Goal: Task Accomplishment & Management: Manage account settings

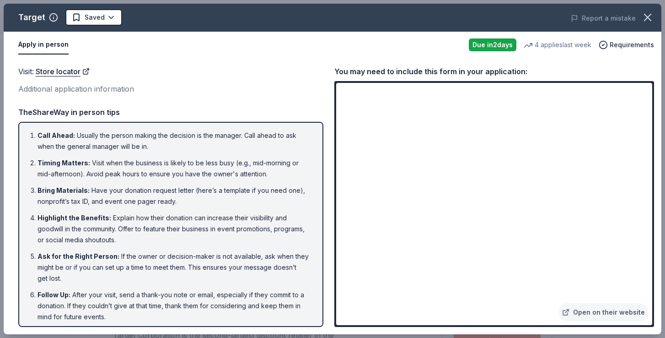
scroll to position [211, 0]
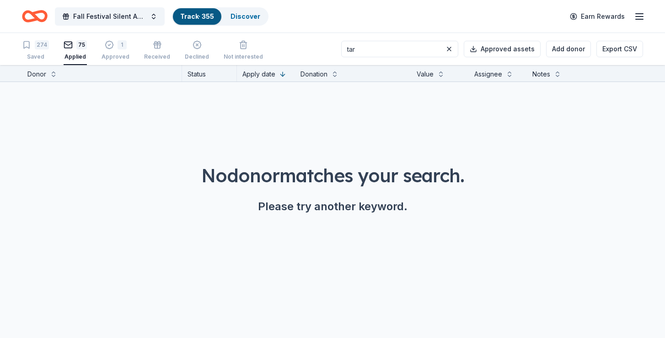
scroll to position [0, 0]
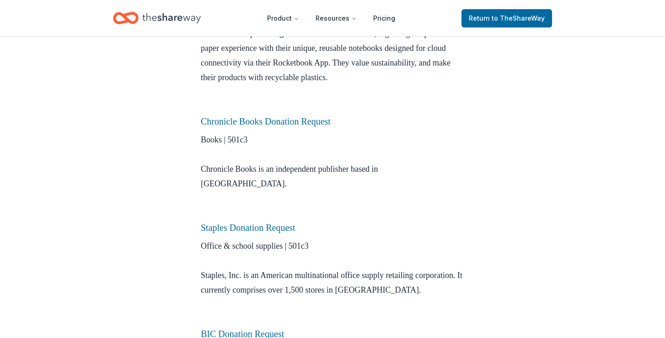
scroll to position [582, 0]
click at [184, 16] on icon "Home" at bounding box center [171, 18] width 59 height 19
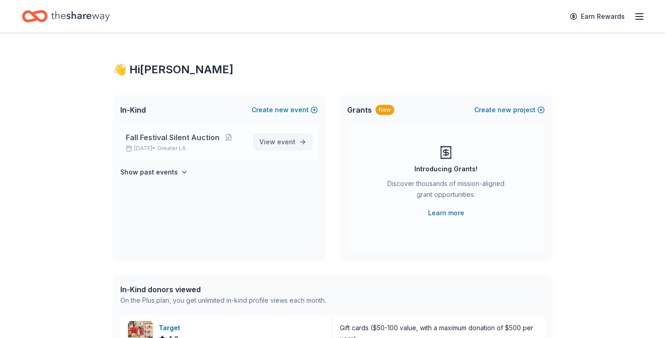
click at [285, 142] on span "event" at bounding box center [286, 142] width 18 height 8
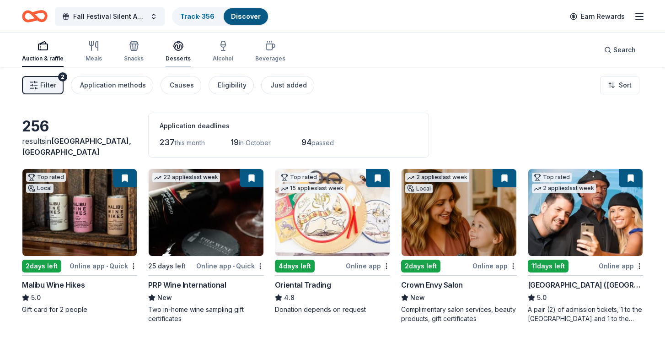
click at [183, 48] on div "button" at bounding box center [178, 45] width 25 height 11
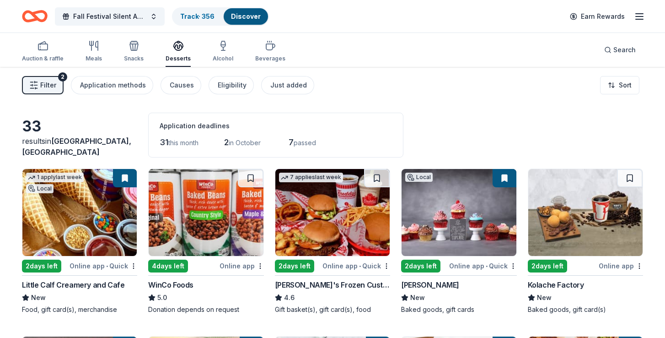
click at [47, 86] on span "Filter" at bounding box center [48, 85] width 16 height 11
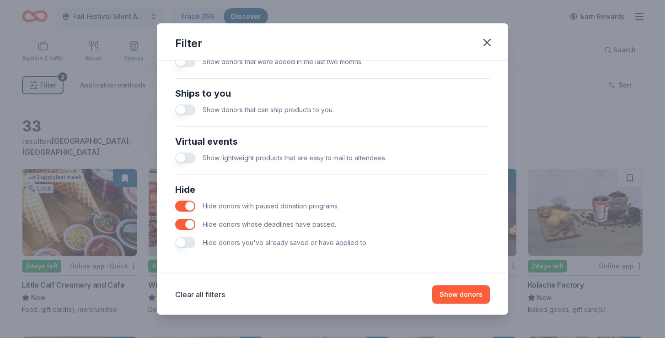
scroll to position [390, 0]
click at [179, 247] on button "button" at bounding box center [185, 242] width 20 height 11
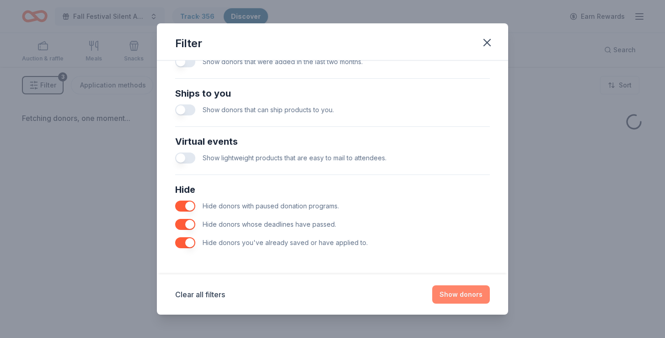
click at [457, 294] on button "Show donors" at bounding box center [461, 294] width 58 height 18
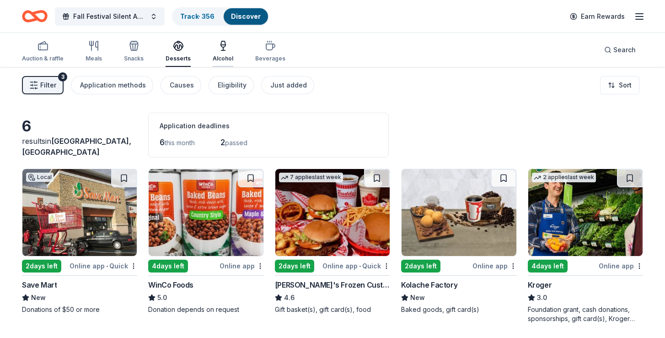
click at [213, 50] on div "button" at bounding box center [223, 45] width 21 height 11
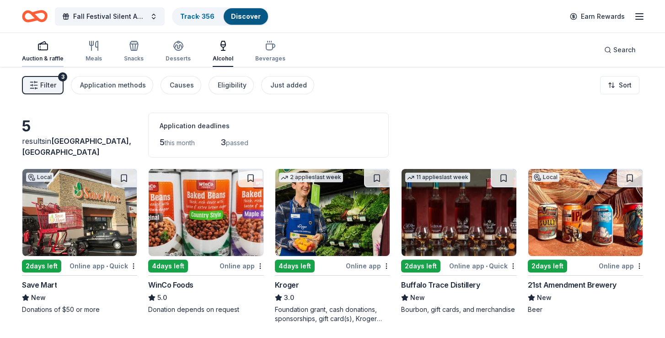
click at [54, 49] on div "button" at bounding box center [43, 45] width 42 height 11
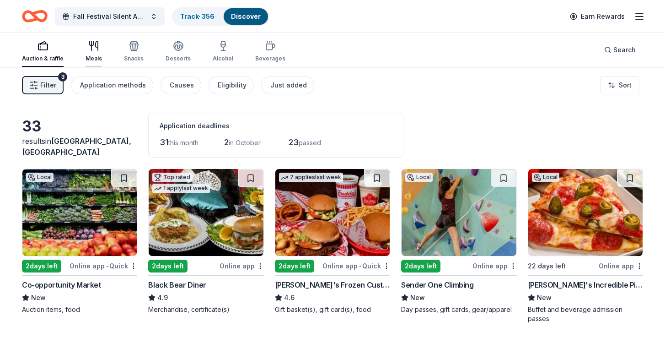
click at [95, 51] on div "Meals" at bounding box center [94, 51] width 16 height 22
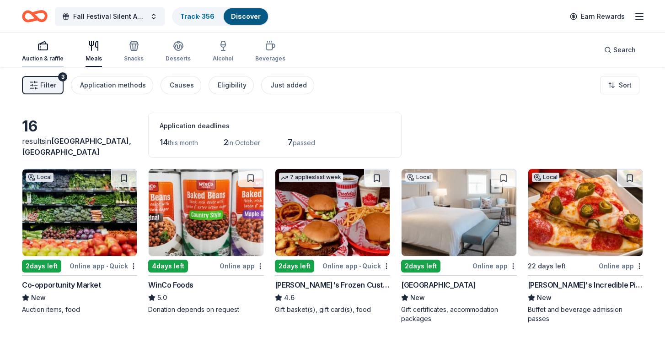
click at [47, 40] on button "Auction & raffle" at bounding box center [43, 52] width 42 height 30
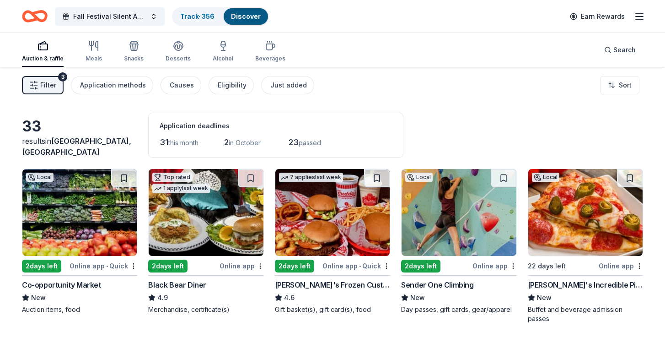
click at [250, 58] on div "Auction & raffle Meals Snacks Desserts Alcohol Beverages" at bounding box center [154, 52] width 264 height 30
click at [256, 58] on div "Beverages" at bounding box center [270, 58] width 30 height 7
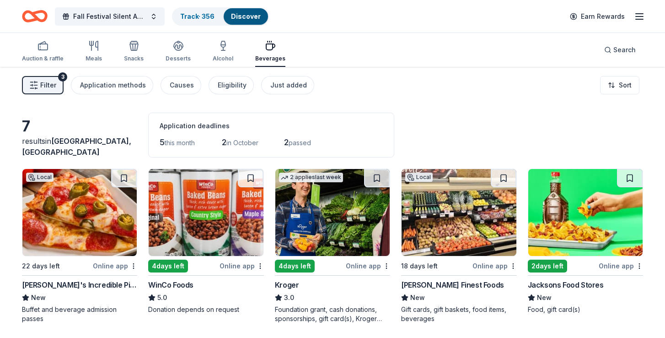
click at [68, 77] on div "Filter 3 Application methods Causes Eligibility Just added" at bounding box center [168, 85] width 292 height 18
click at [58, 78] on div "3" at bounding box center [62, 76] width 9 height 9
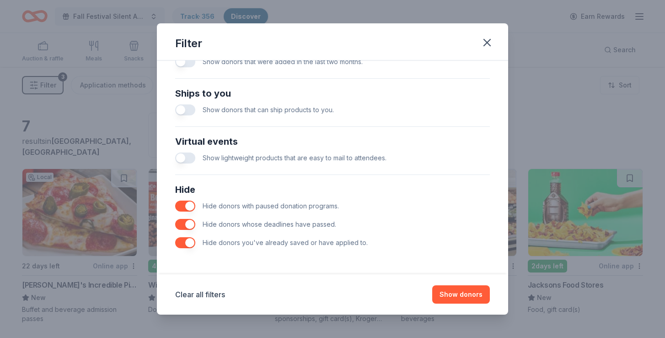
scroll to position [390, 0]
click at [189, 242] on button "button" at bounding box center [185, 242] width 20 height 11
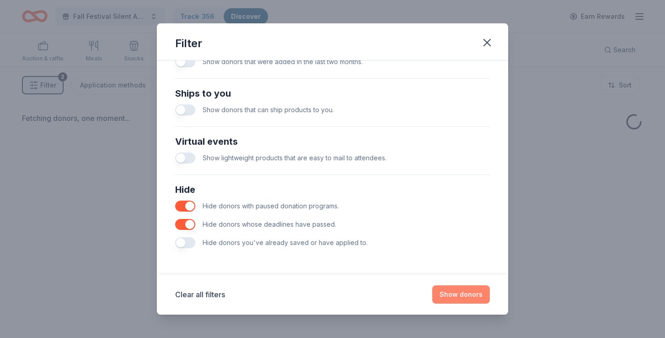
click at [477, 294] on button "Show donors" at bounding box center [461, 294] width 58 height 18
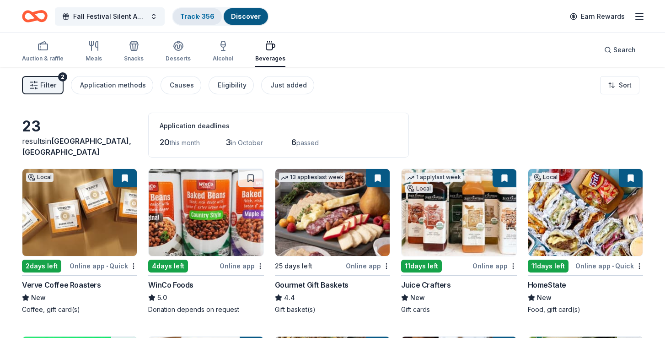
click at [194, 11] on div "Track · 356" at bounding box center [197, 16] width 49 height 16
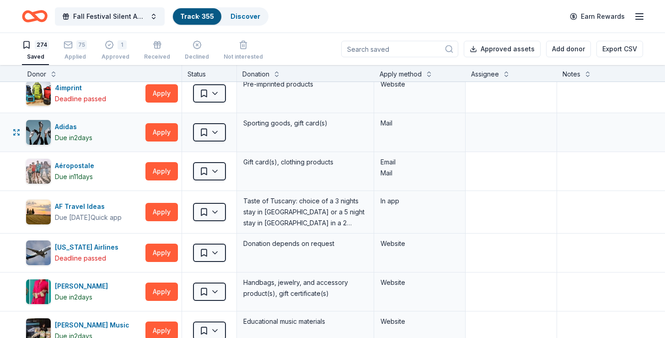
scroll to position [13, 0]
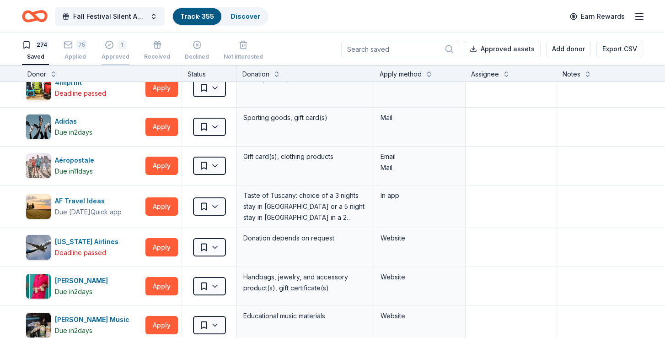
click at [118, 42] on div "1" at bounding box center [122, 44] width 9 height 9
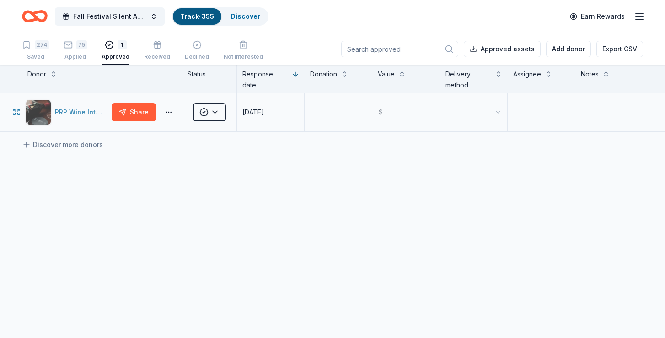
click at [82, 110] on div "PRP Wine International" at bounding box center [81, 112] width 53 height 11
click at [148, 54] on div "Received" at bounding box center [157, 56] width 26 height 7
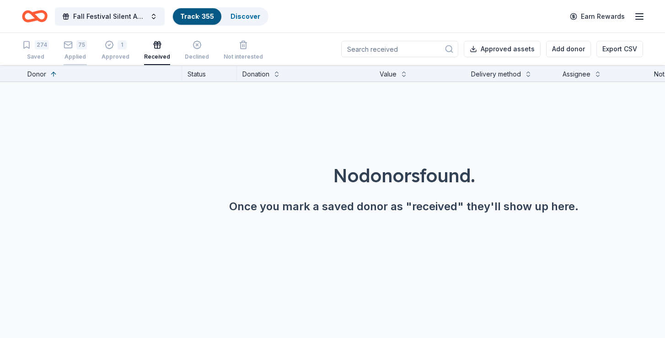
click at [78, 53] on div "75 Applied" at bounding box center [75, 50] width 23 height 20
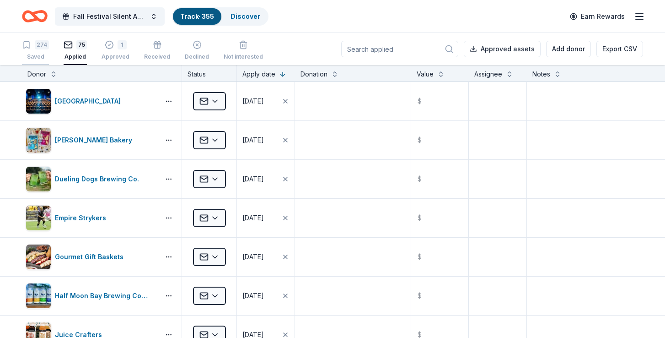
click at [38, 46] on div "274" at bounding box center [42, 44] width 14 height 9
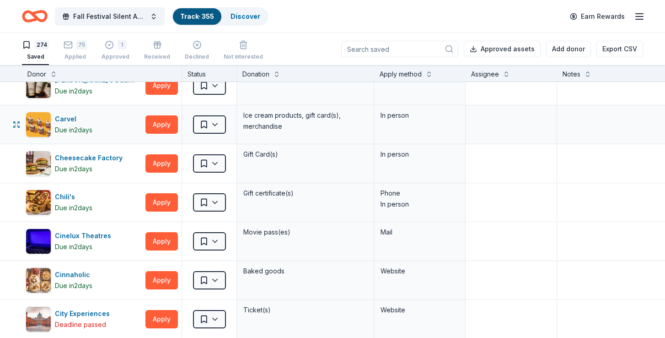
scroll to position [1624, 0]
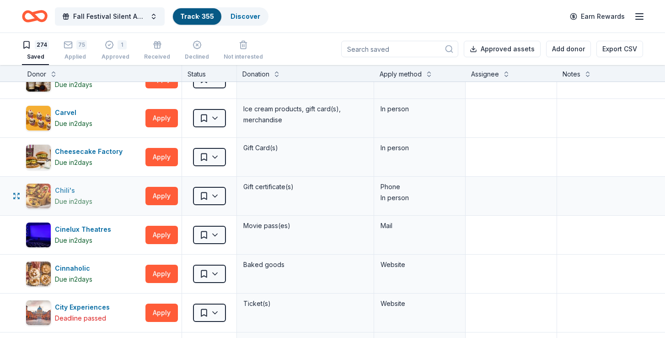
click at [72, 191] on div "Chili's" at bounding box center [74, 190] width 38 height 11
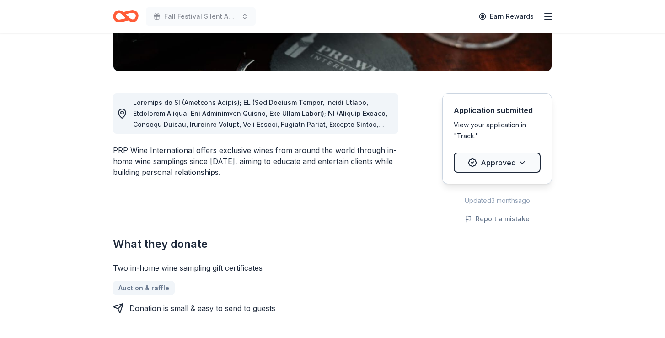
scroll to position [207, 0]
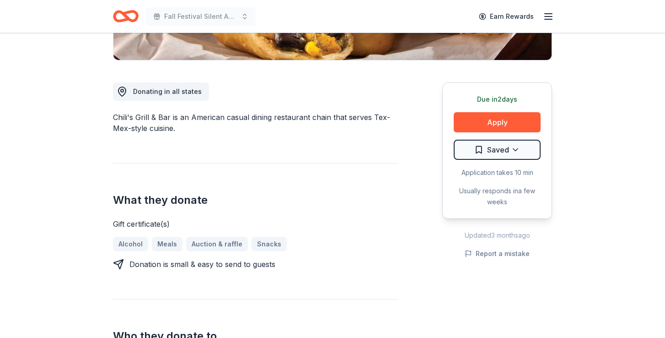
scroll to position [219, 0]
